Goal: Information Seeking & Learning: Learn about a topic

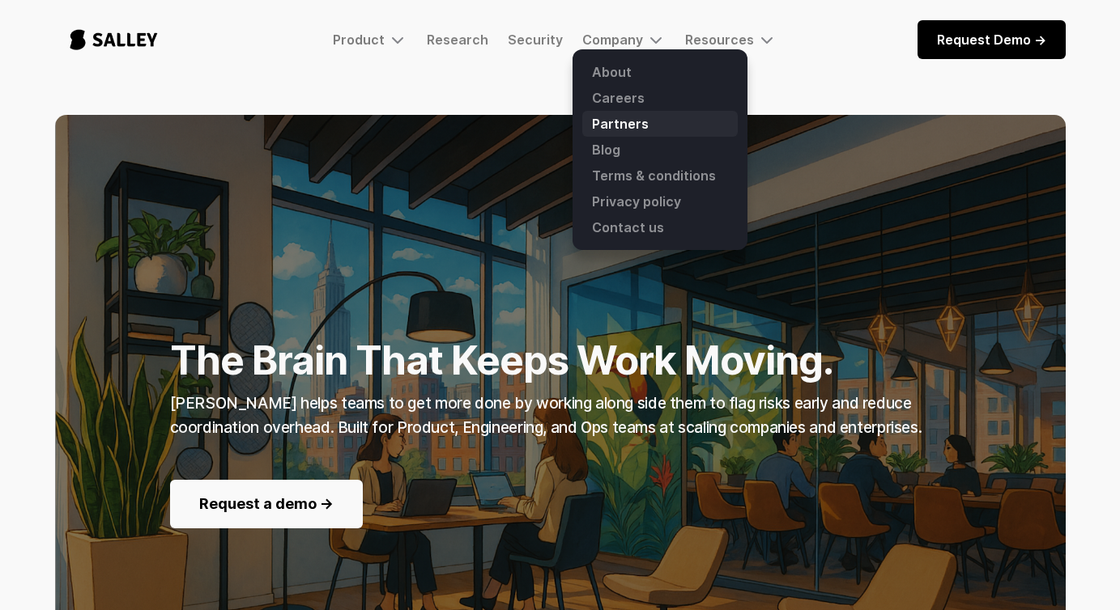
click at [615, 123] on link "Partners" at bounding box center [659, 124] width 155 height 26
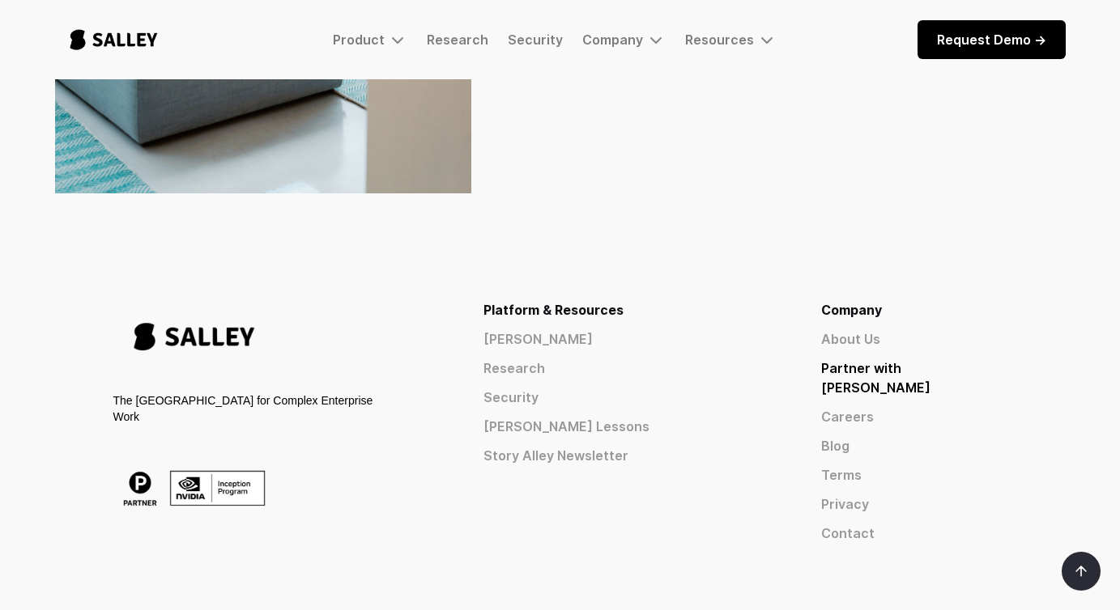
scroll to position [558, 0]
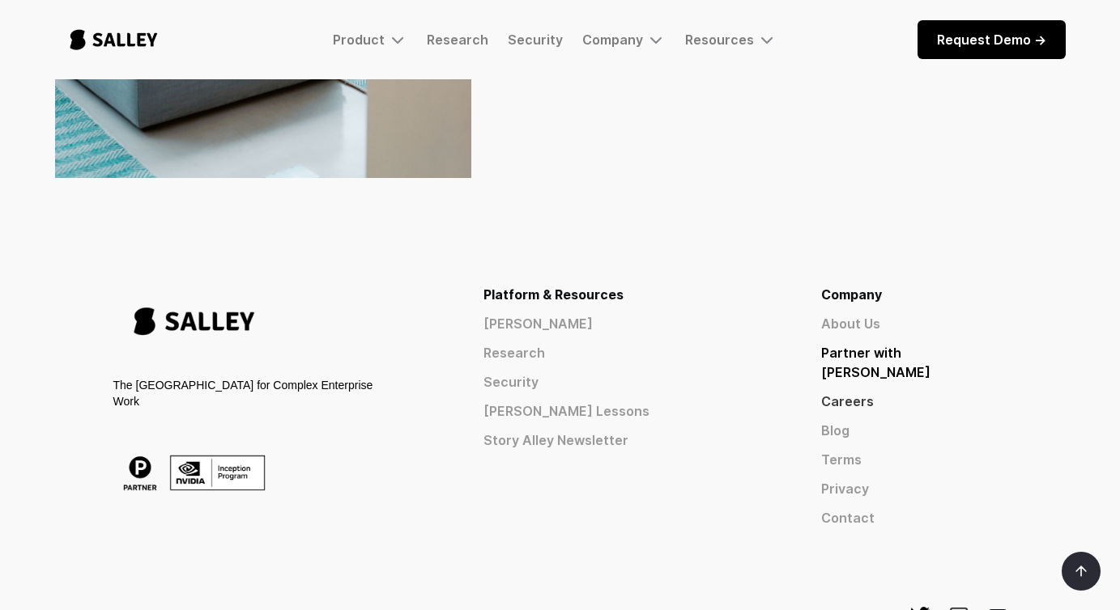
click at [919, 392] on link "Careers" at bounding box center [914, 401] width 186 height 19
click at [929, 324] on link "About Us" at bounding box center [914, 323] width 186 height 19
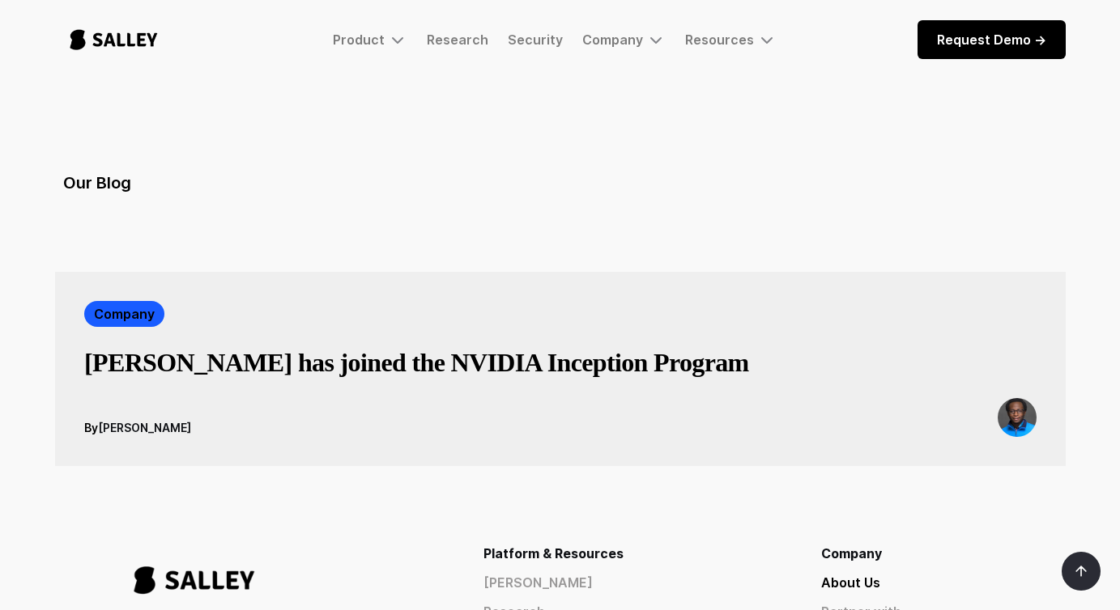
scroll to position [2743, 0]
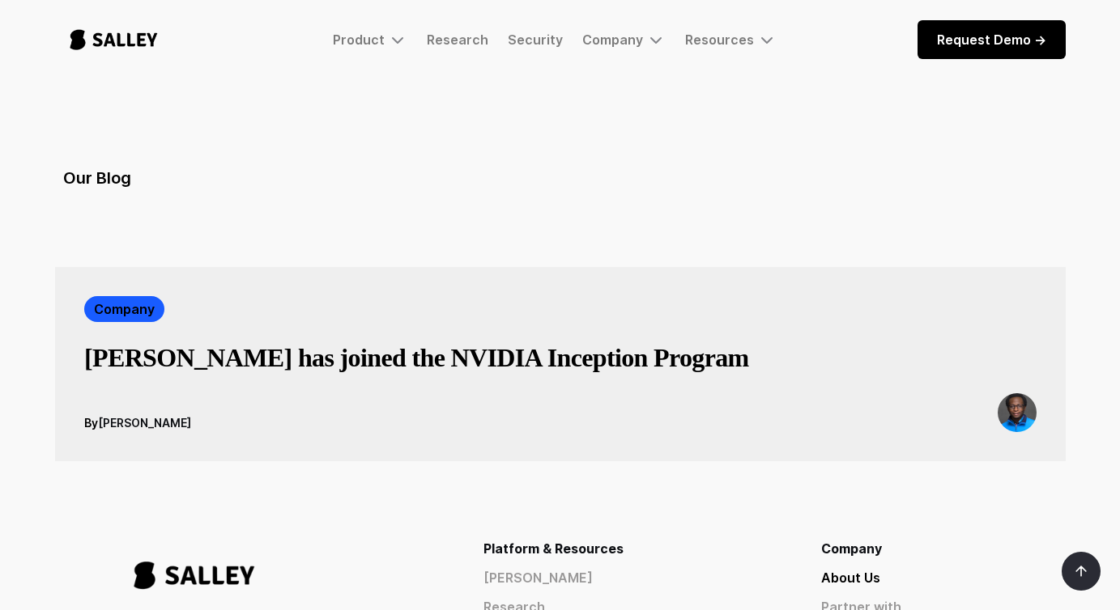
click at [442, 342] on h3 "[PERSON_NAME] has joined the NVIDIA Inception Program" at bounding box center [416, 358] width 665 height 32
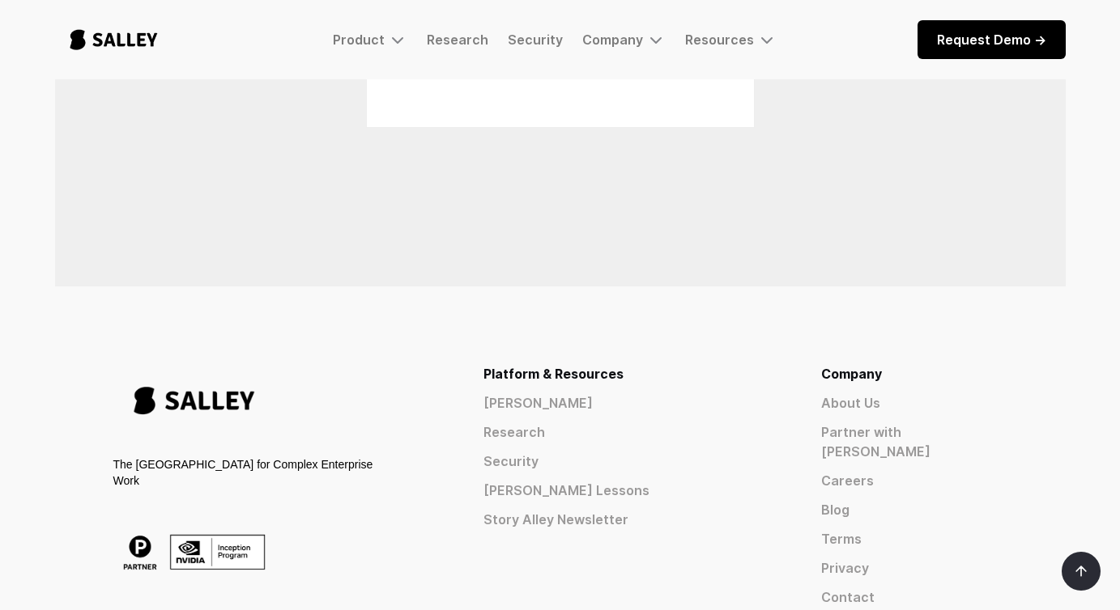
scroll to position [1707, 0]
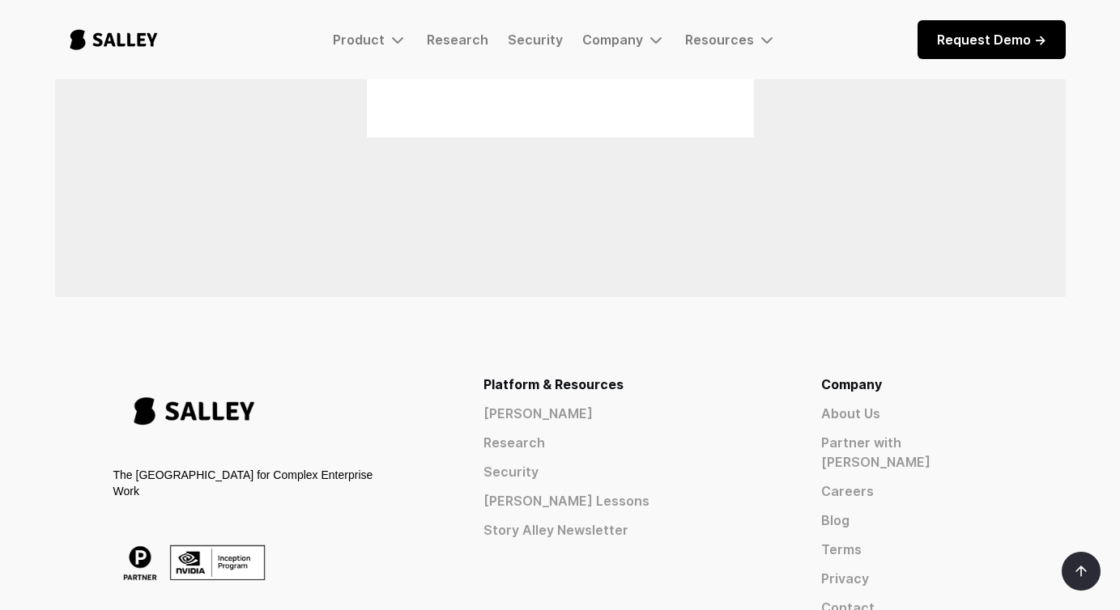
click at [313, 490] on div "The AI Nerve Center for Complex Enterprise Work" at bounding box center [246, 483] width 266 height 32
click at [350, 489] on div "The AI Nerve Center for Complex Enterprise Work" at bounding box center [246, 483] width 266 height 32
click at [312, 489] on div "The AI Nerve Center for Complex Enterprise Work" at bounding box center [246, 483] width 266 height 32
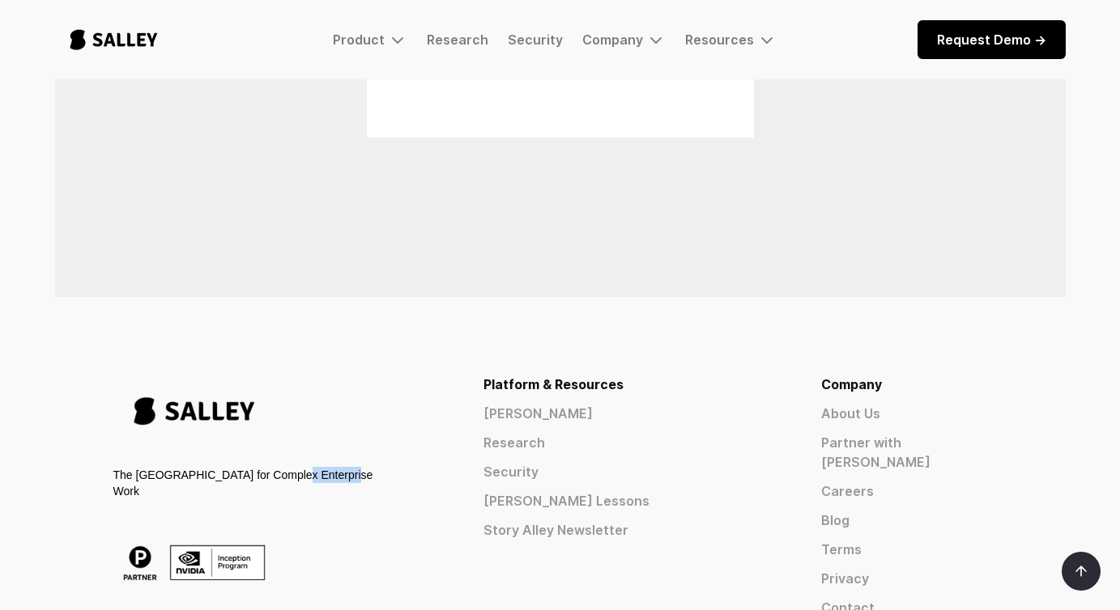
click at [312, 489] on div "The AI Nerve Center for Complex Enterprise Work" at bounding box center [246, 483] width 266 height 32
click at [253, 490] on div "The AI Nerve Center for Complex Enterprise Work" at bounding box center [246, 483] width 266 height 32
click at [309, 487] on div "The AI Nerve Center for Complex Enterprise Work" at bounding box center [246, 483] width 266 height 32
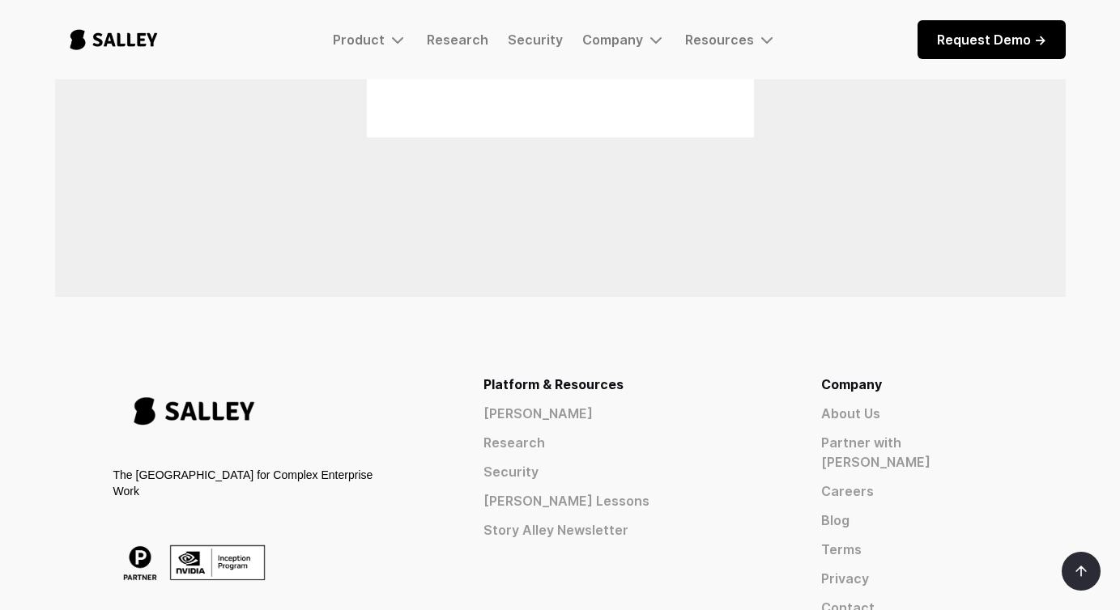
click at [361, 487] on div "The AI Nerve Center for Complex Enterprise Work" at bounding box center [246, 483] width 266 height 32
click at [344, 487] on div "The AI Nerve Center for Complex Enterprise Work" at bounding box center [246, 483] width 266 height 32
click at [316, 488] on div "The AI Nerve Center for Complex Enterprise Work" at bounding box center [246, 483] width 266 height 32
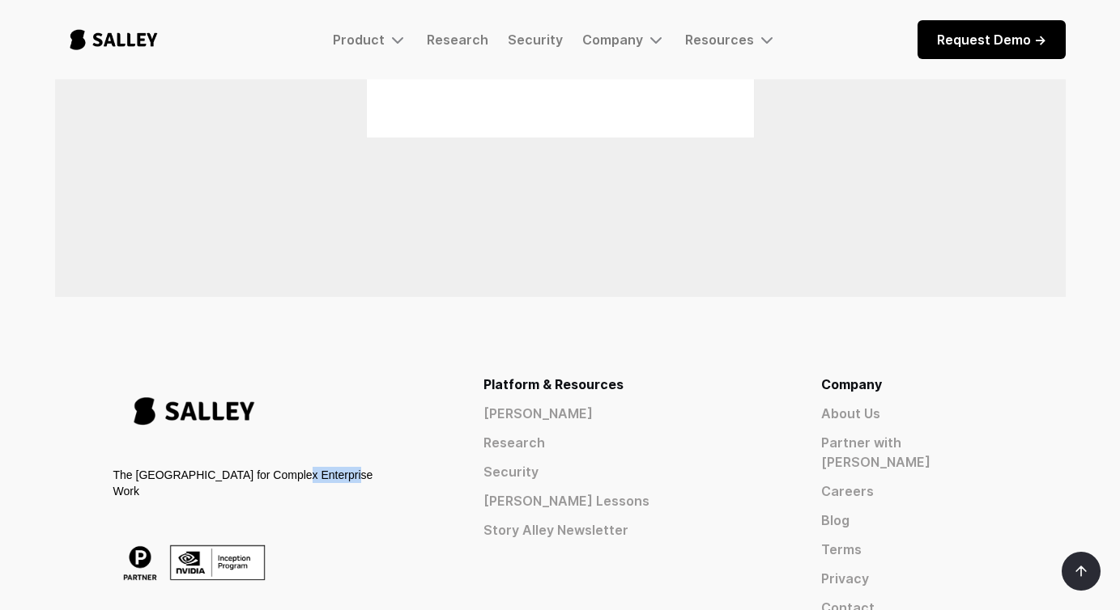
click at [316, 488] on div "The AI Nerve Center for Complex Enterprise Work" at bounding box center [246, 483] width 266 height 32
click at [262, 488] on div "The AI Nerve Center for Complex Enterprise Work" at bounding box center [246, 483] width 266 height 32
click at [230, 489] on div "The AI Nerve Center for Complex Enterprise Work" at bounding box center [246, 483] width 266 height 32
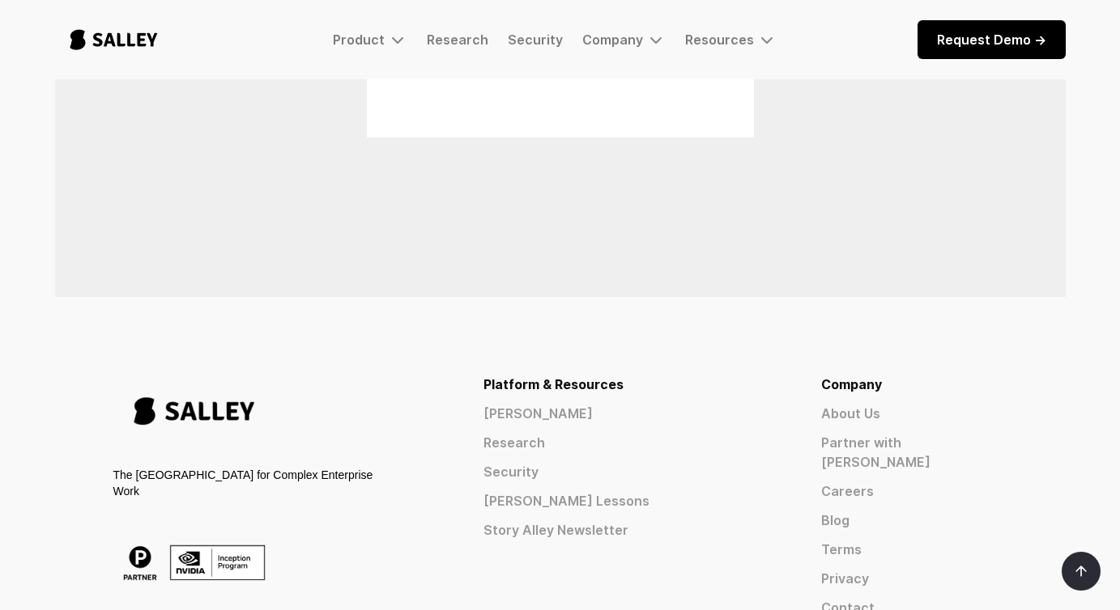
click at [215, 488] on div "The AI Nerve Center for Complex Enterprise Work" at bounding box center [246, 483] width 266 height 32
